Goal: Check status: Check status

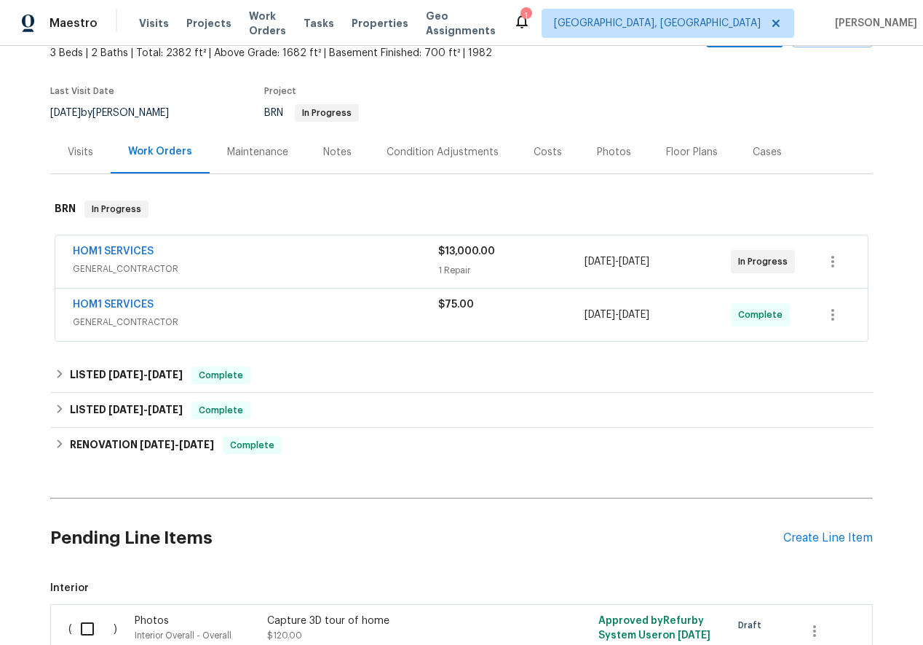
scroll to position [129, 0]
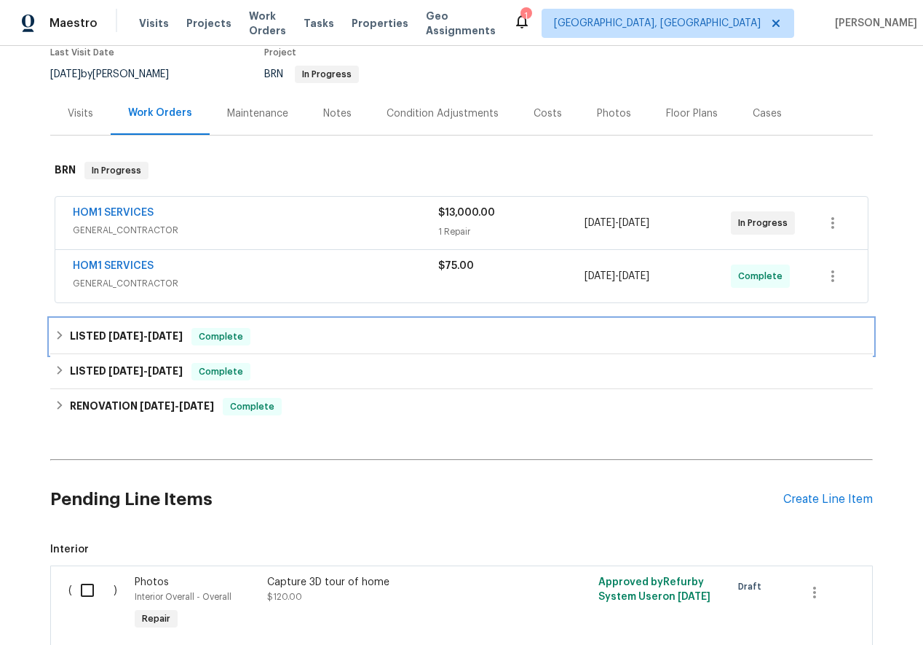
click at [60, 333] on icon at bounding box center [60, 335] width 10 height 10
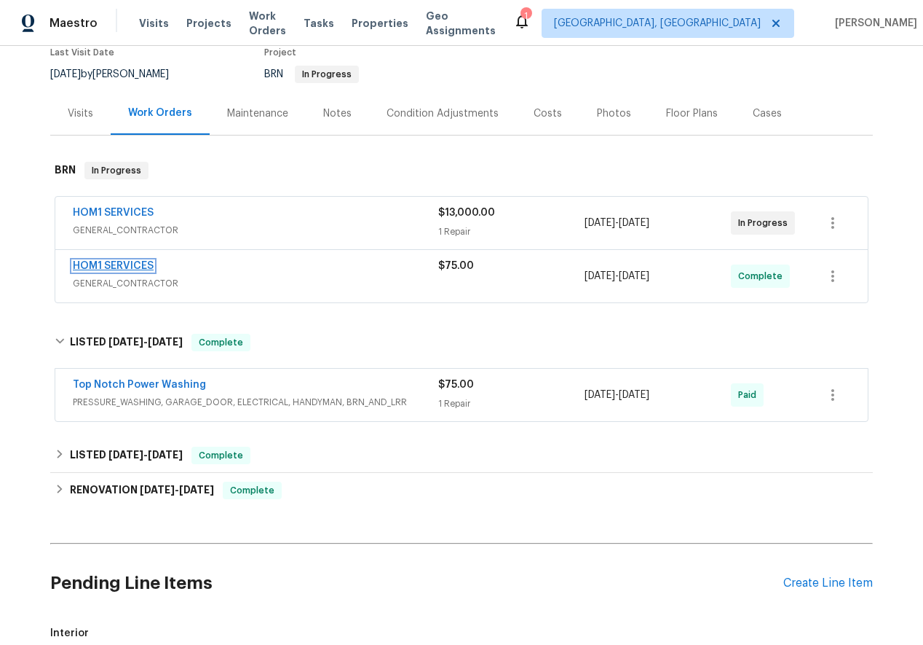
click at [89, 266] on link "HOM1 SERVICES" at bounding box center [113, 266] width 81 height 10
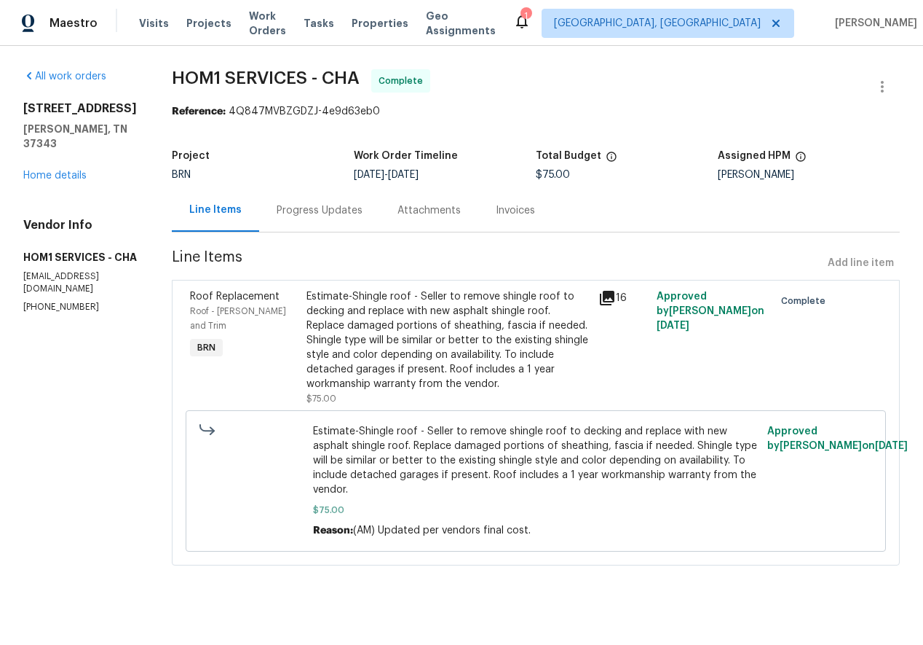
click at [319, 207] on div "Progress Updates" at bounding box center [320, 210] width 86 height 15
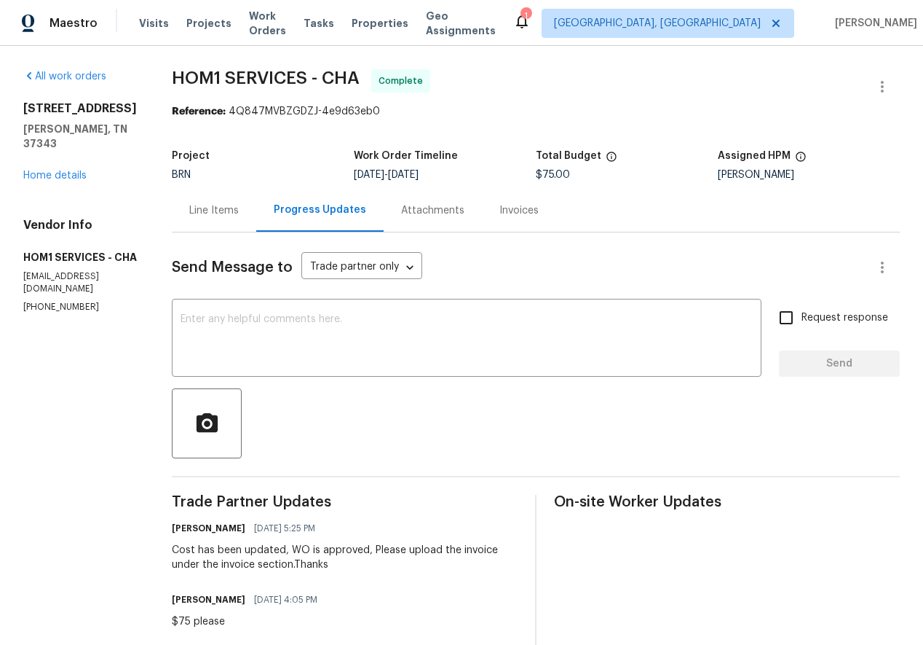
click at [55, 181] on div "8127 Blue Spruce Dr Hixson, TN 37343 Home details" at bounding box center [80, 142] width 114 height 82
click at [50, 176] on link "Home details" at bounding box center [54, 175] width 63 height 10
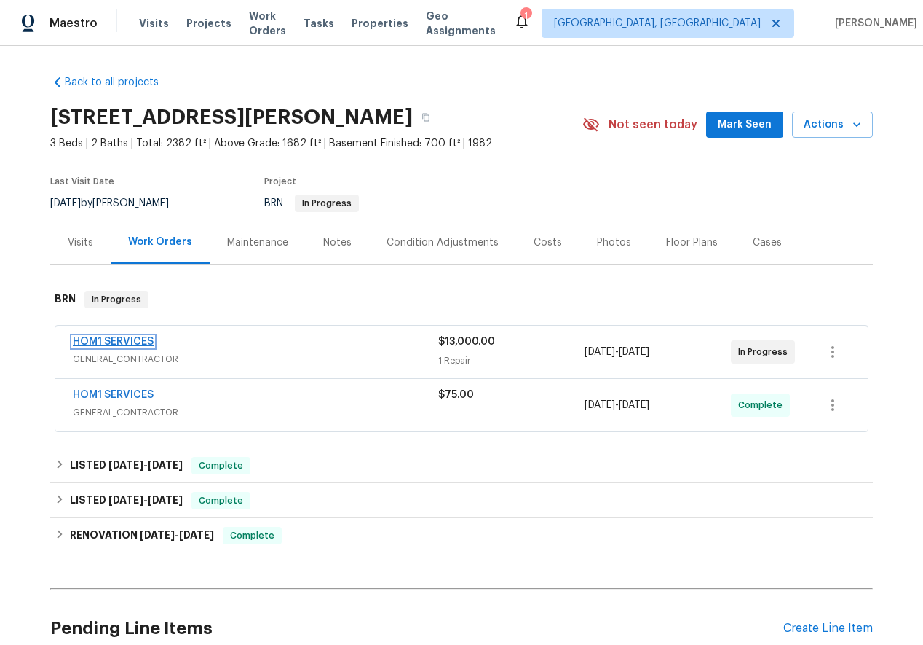
click at [115, 339] on link "HOM1 SERVICES" at bounding box center [113, 341] width 81 height 10
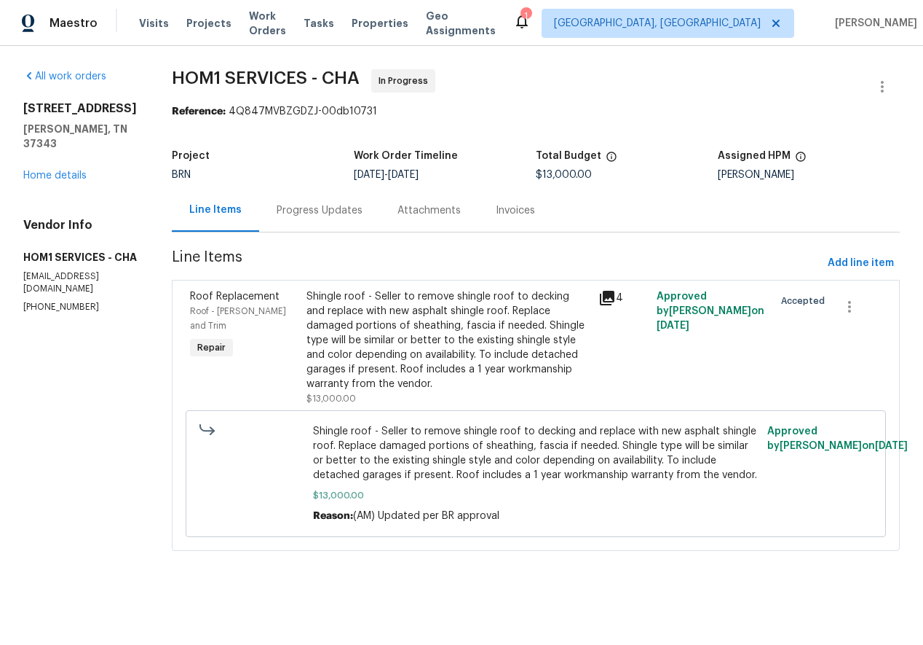
click at [304, 207] on div "Progress Updates" at bounding box center [320, 210] width 86 height 15
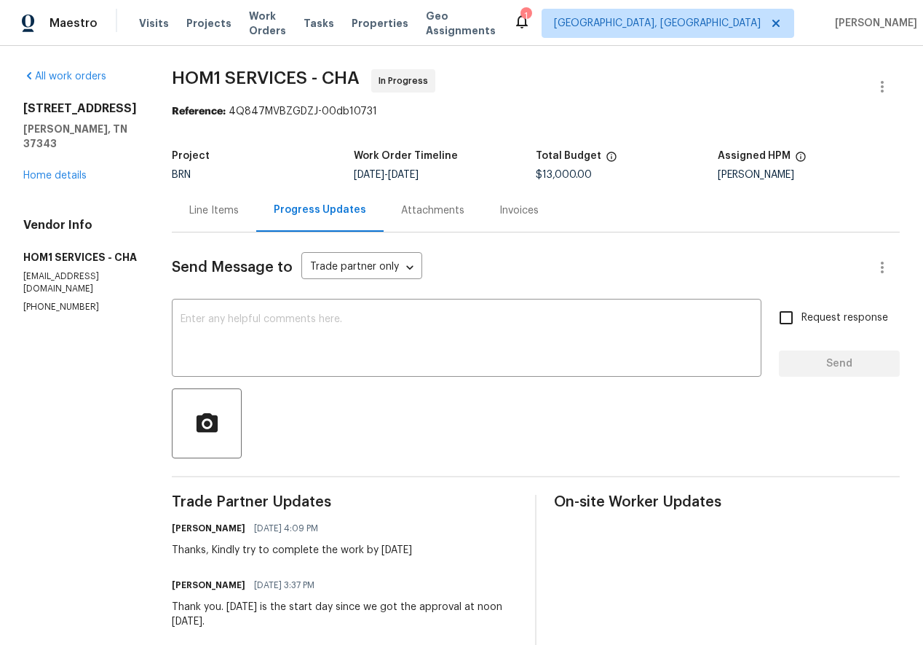
scroll to position [283, 0]
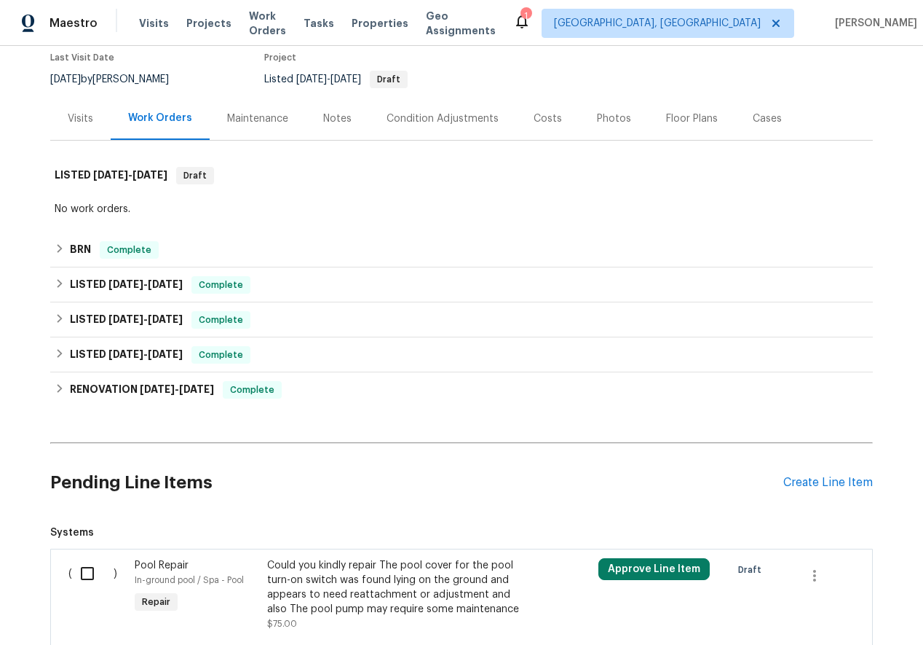
scroll to position [141, 0]
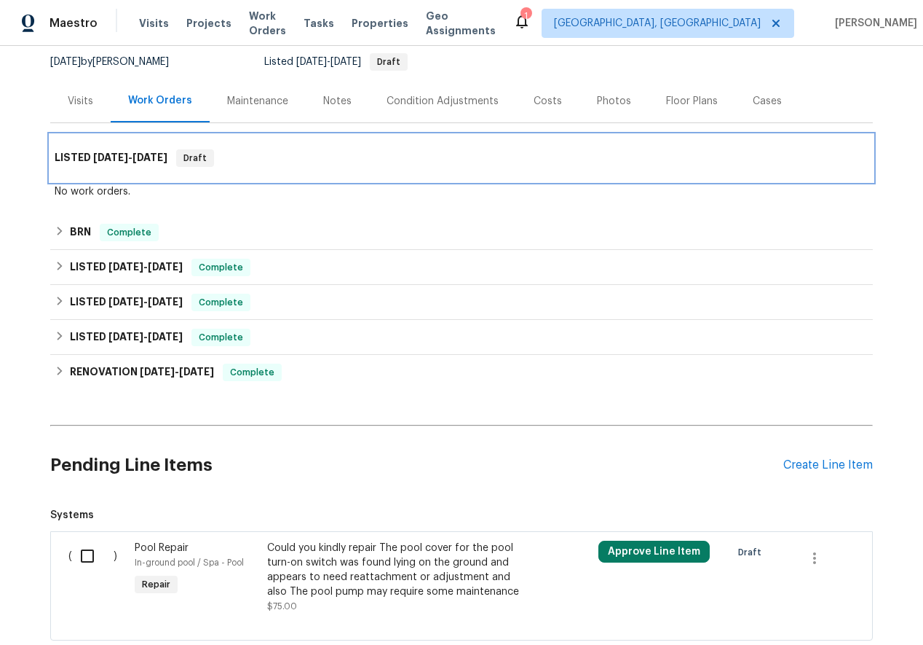
click at [66, 156] on h6 "LISTED [DATE] - [DATE]" at bounding box center [111, 157] width 113 height 17
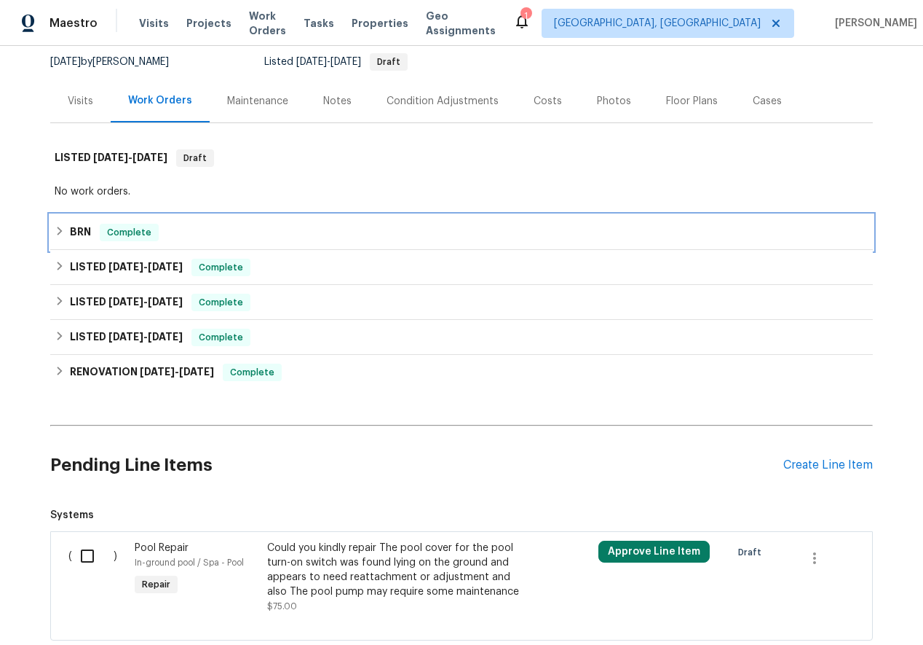
click at [60, 226] on icon at bounding box center [60, 231] width 10 height 10
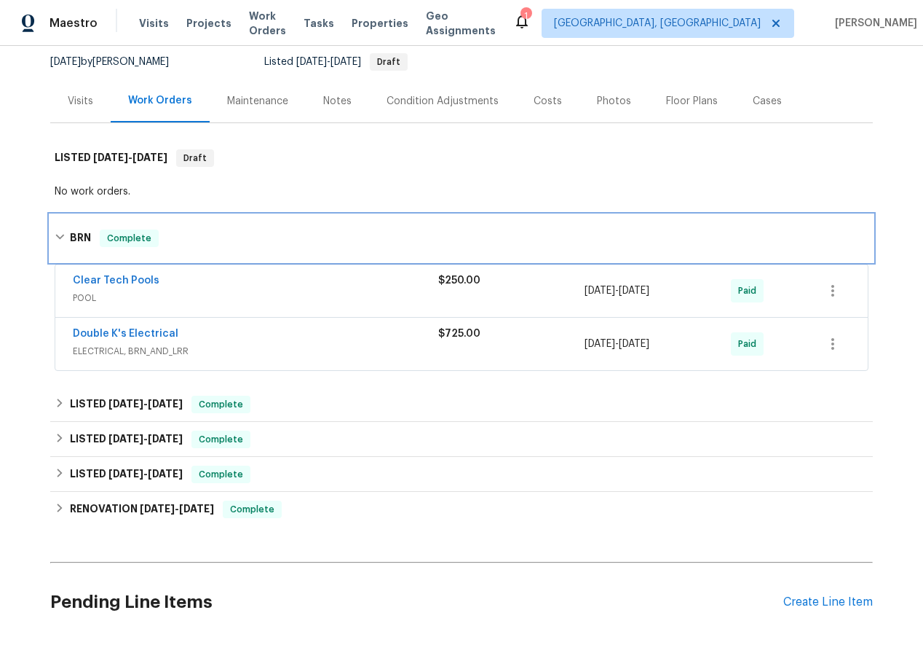
scroll to position [303, 0]
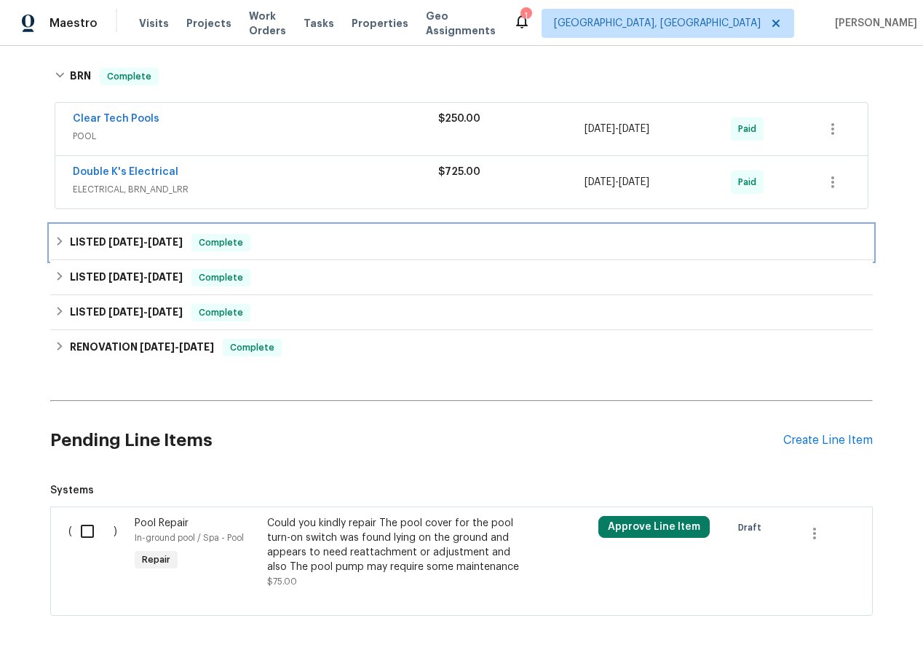
click at [62, 238] on icon at bounding box center [60, 241] width 10 height 10
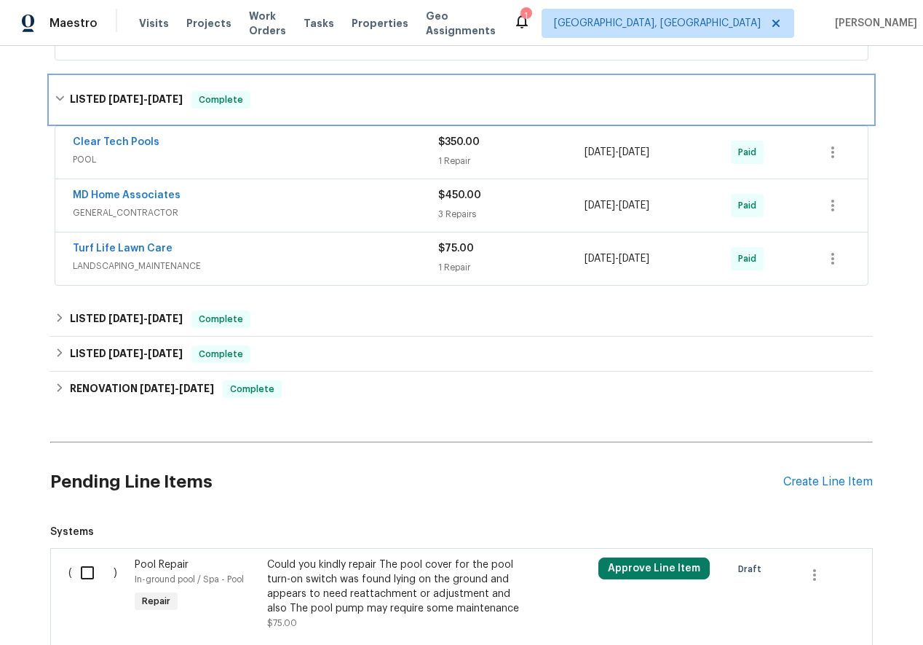
scroll to position [454, 0]
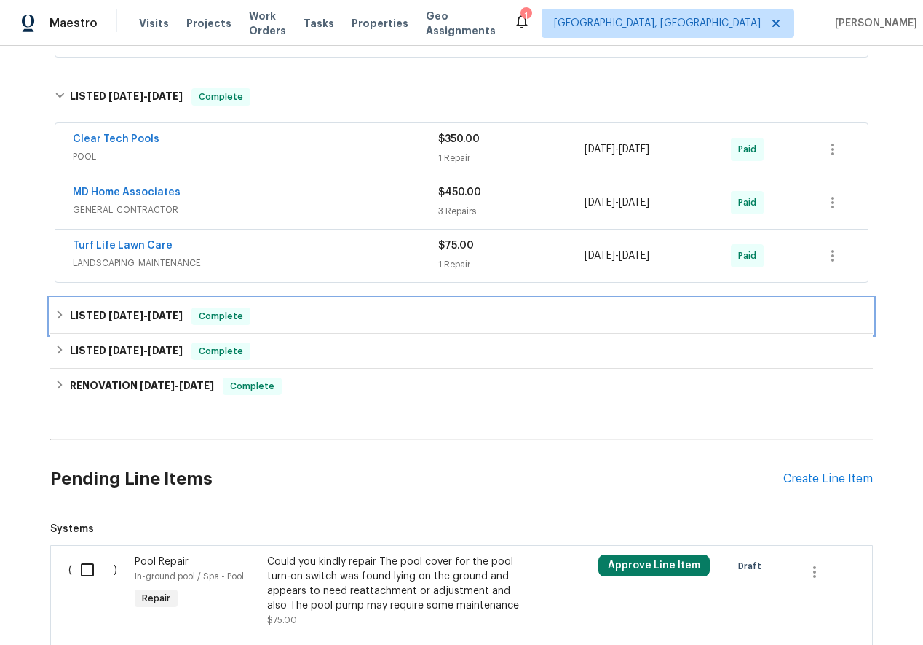
click at [62, 315] on icon at bounding box center [60, 314] width 5 height 9
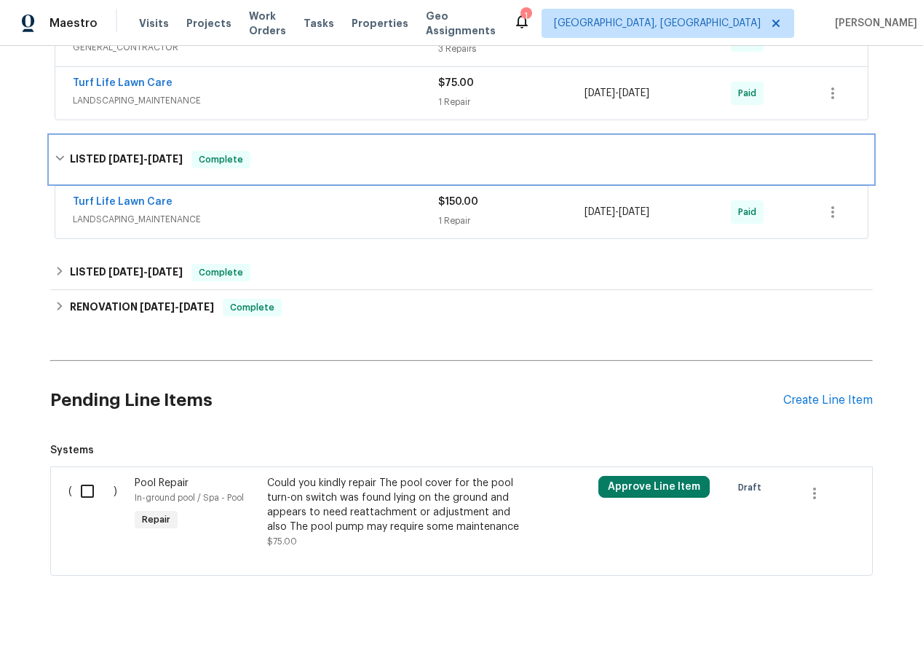
scroll to position [618, 0]
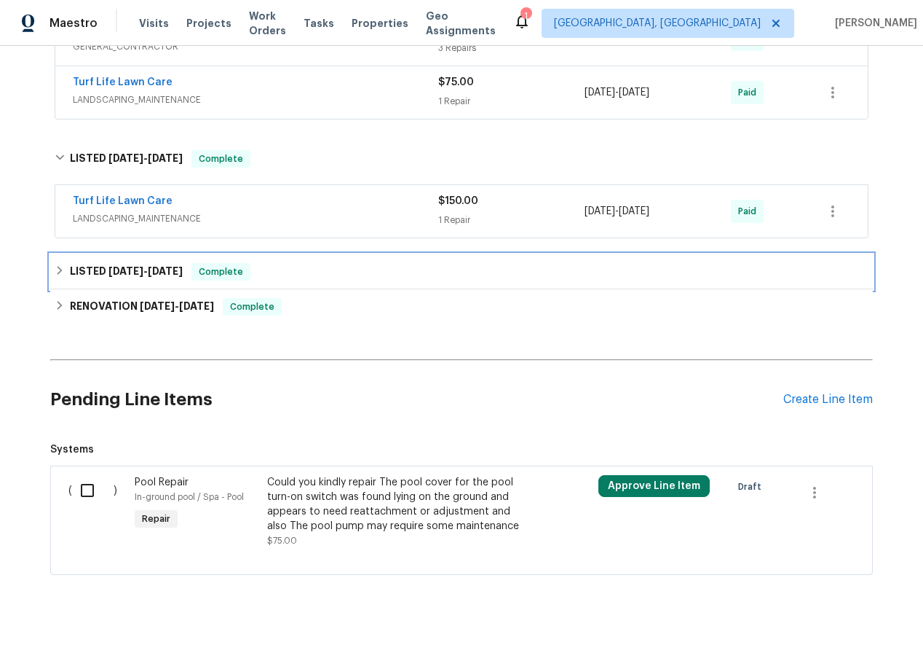
click at [58, 269] on icon at bounding box center [60, 270] width 10 height 10
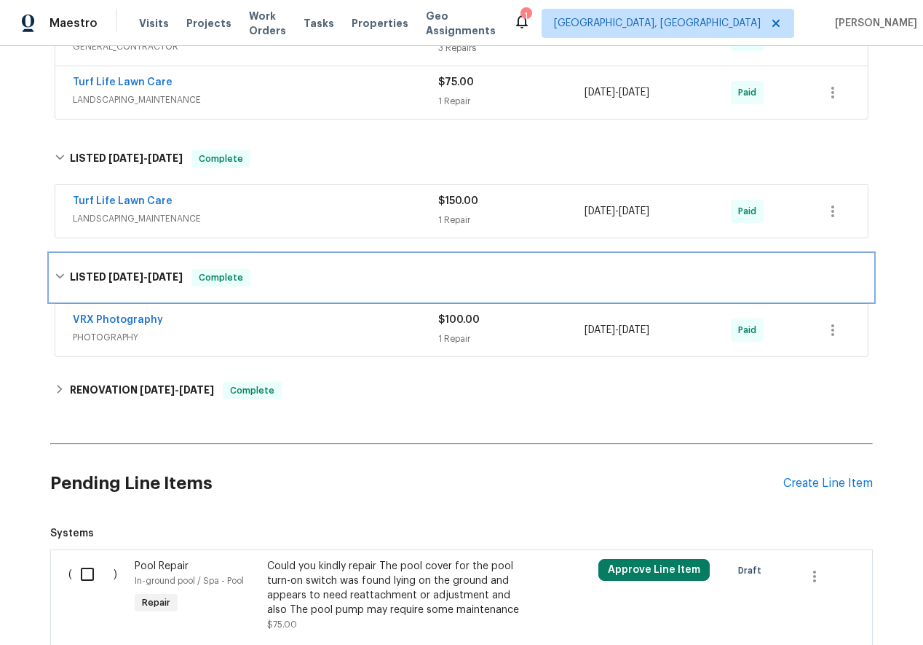
scroll to position [726, 0]
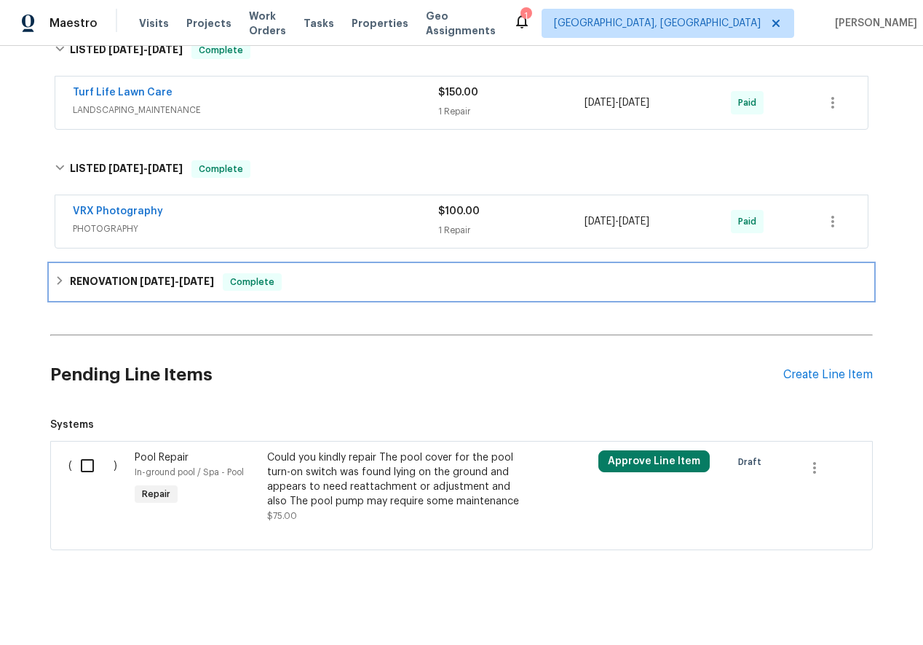
click at [60, 277] on icon at bounding box center [60, 280] width 10 height 10
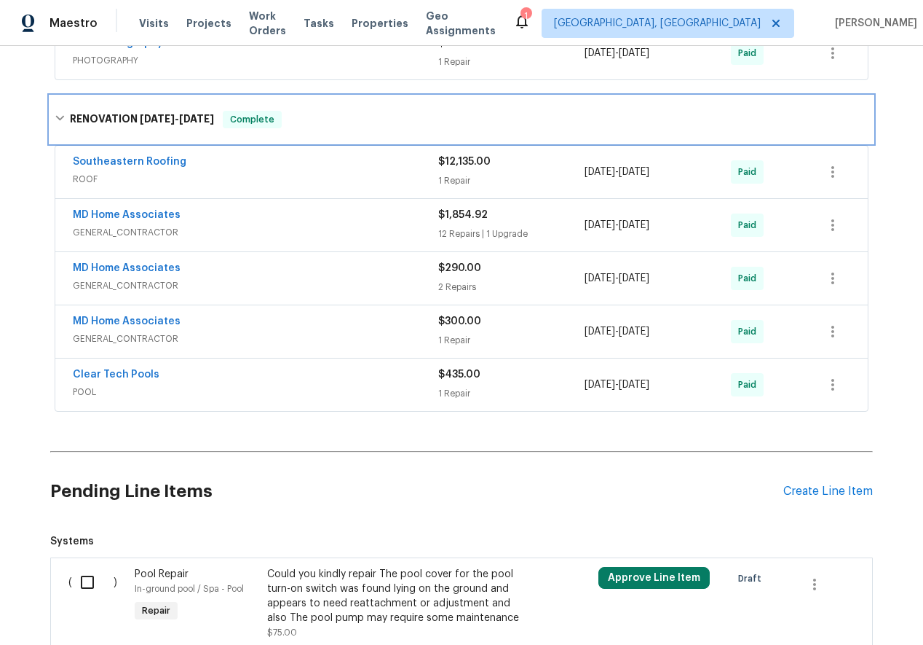
scroll to position [893, 0]
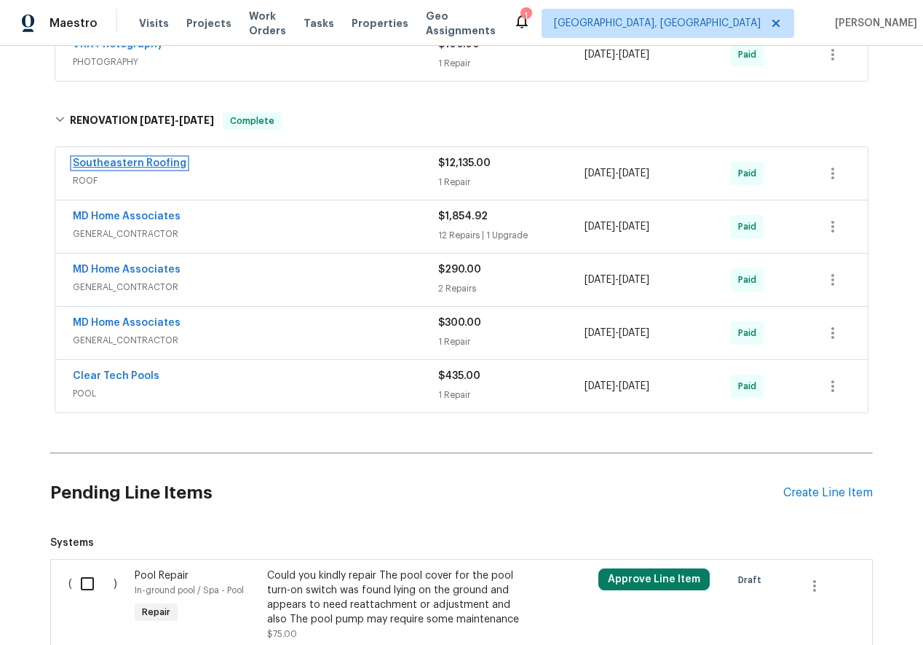
click at [143, 161] on link "Southeastern Roofing" at bounding box center [130, 163] width 114 height 10
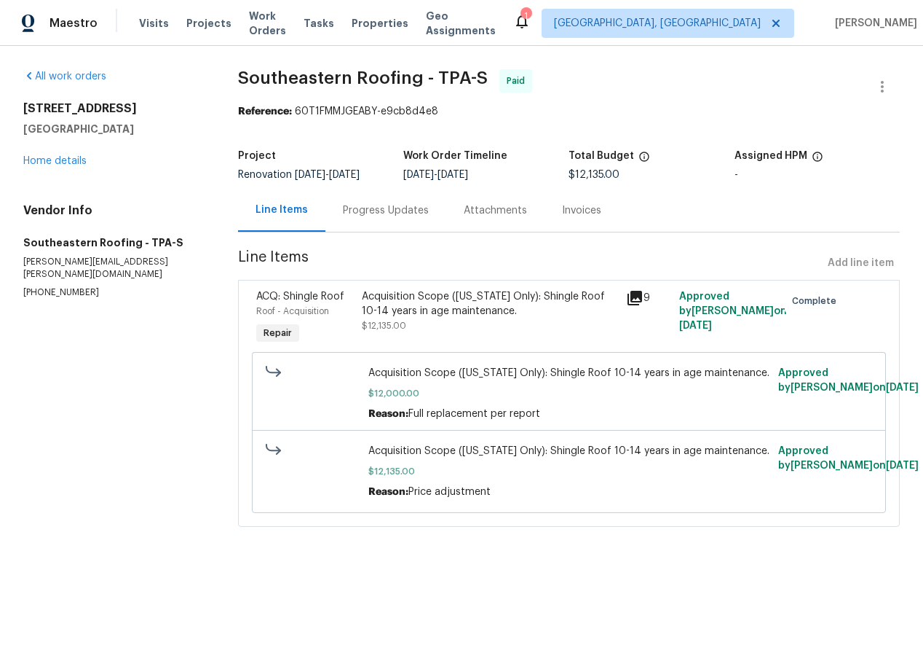
click at [580, 214] on div "Invoices" at bounding box center [581, 210] width 39 height 15
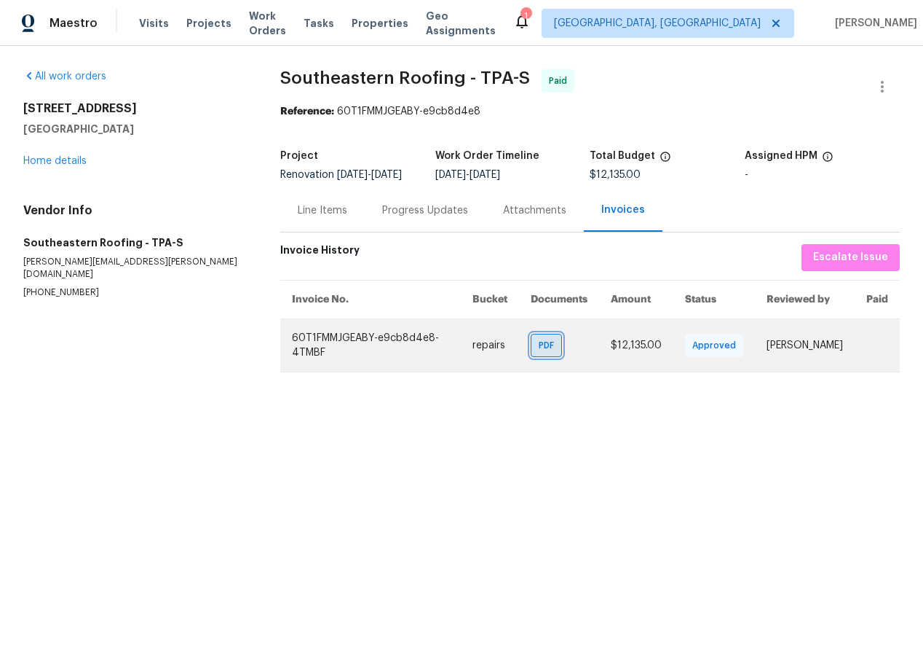
click at [539, 353] on span "PDF" at bounding box center [549, 345] width 21 height 15
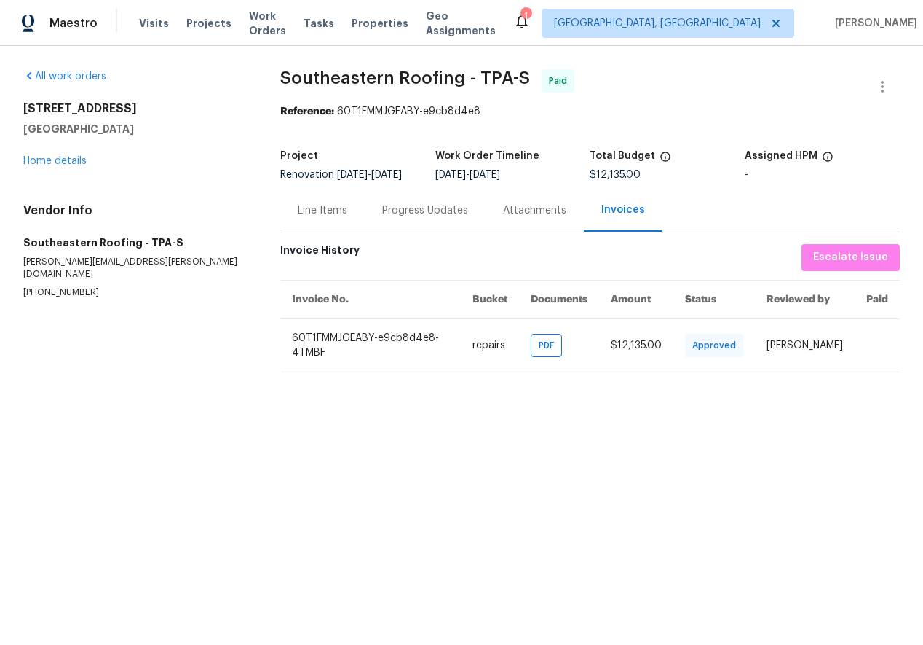
click at [342, 218] on div "Line Items" at bounding box center [323, 210] width 50 height 15
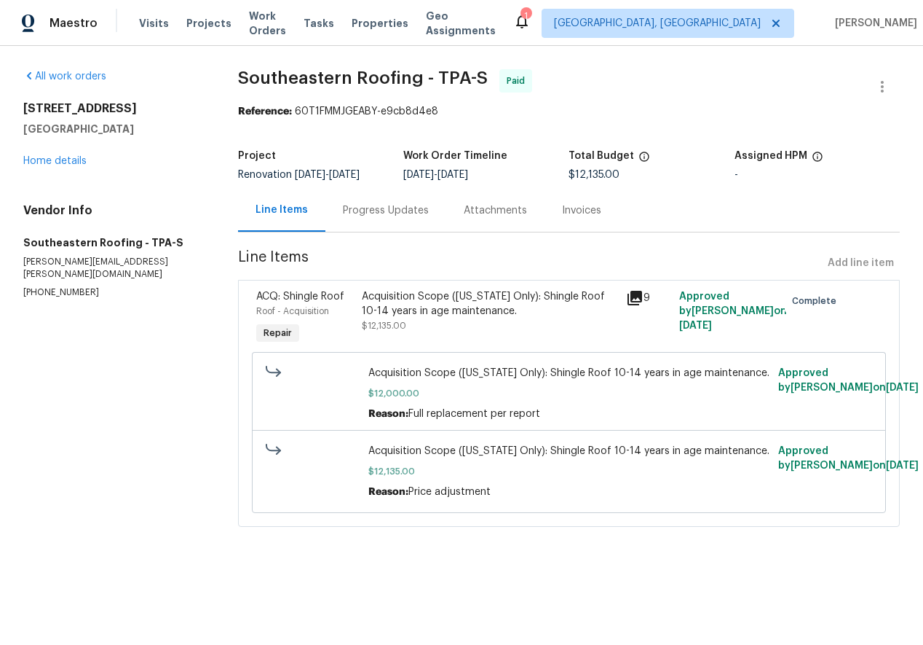
click at [374, 209] on div "Progress Updates" at bounding box center [386, 210] width 86 height 15
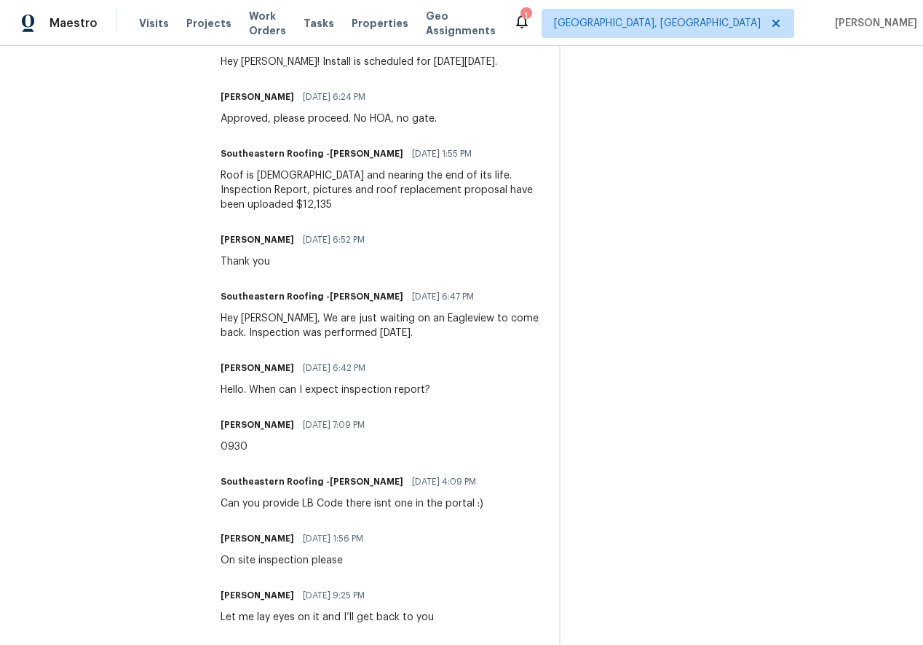
scroll to position [1265, 0]
